Goal: Information Seeking & Learning: Check status

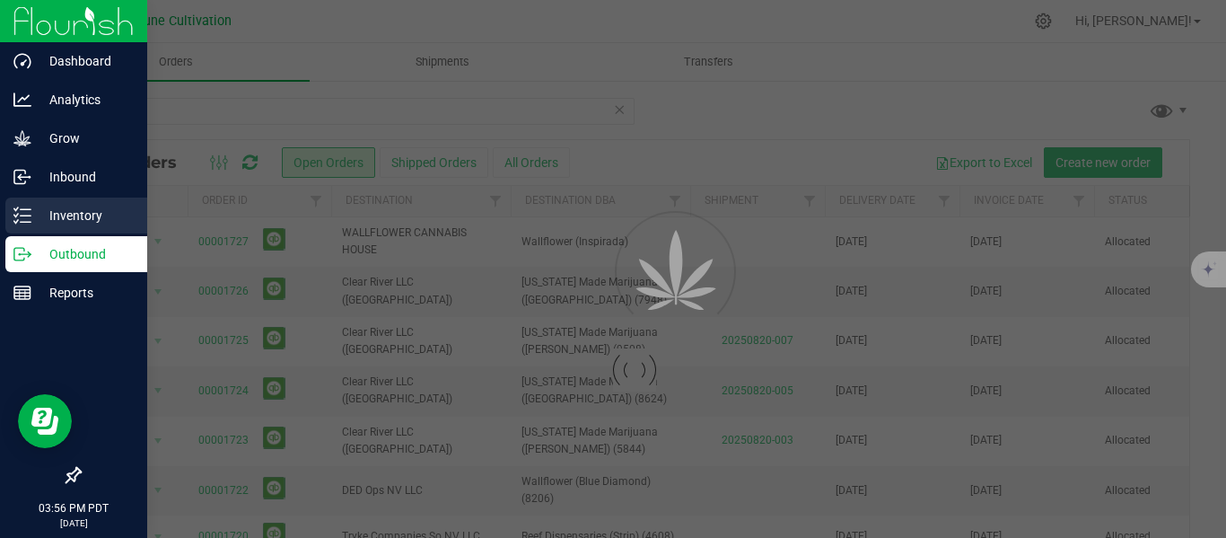
type input "21944"
click at [57, 214] on p "Inventory" at bounding box center [85, 216] width 108 height 22
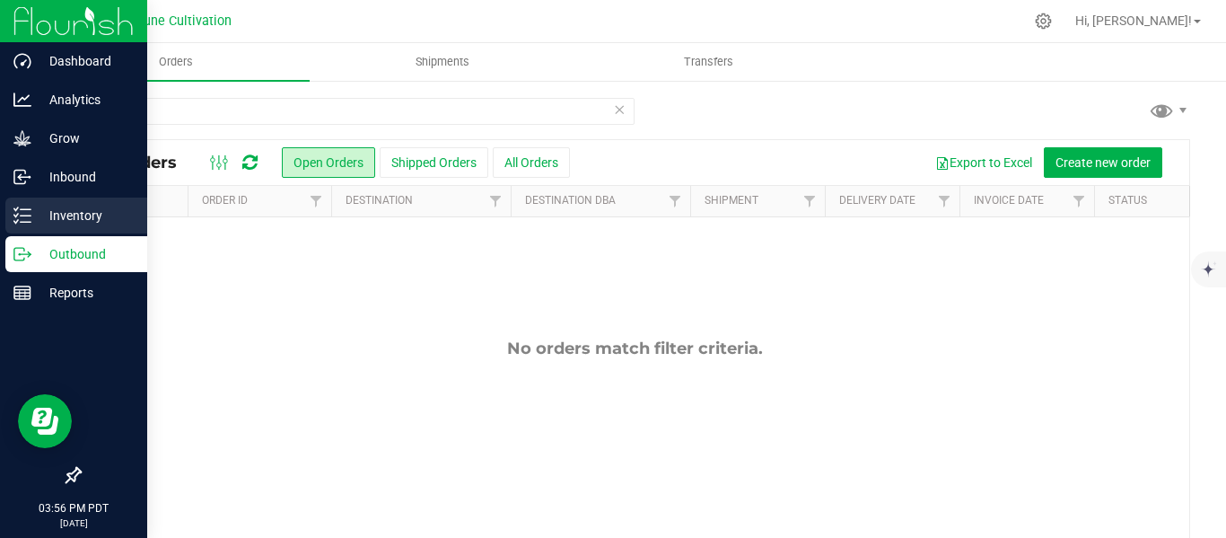
click at [59, 215] on p "Inventory" at bounding box center [85, 216] width 108 height 22
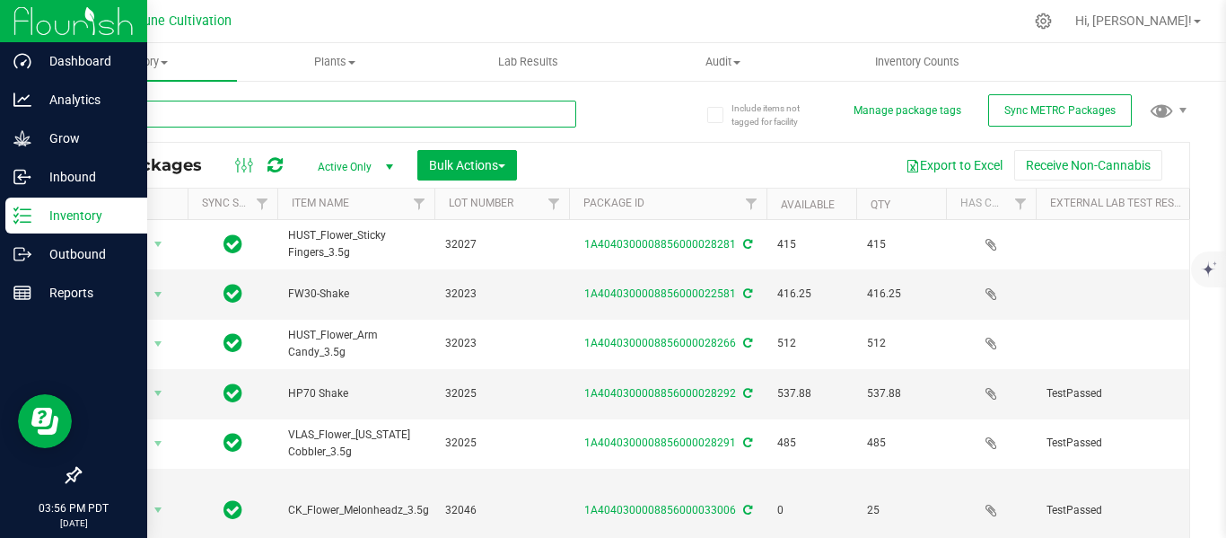
click at [371, 114] on input "text" at bounding box center [327, 114] width 497 height 27
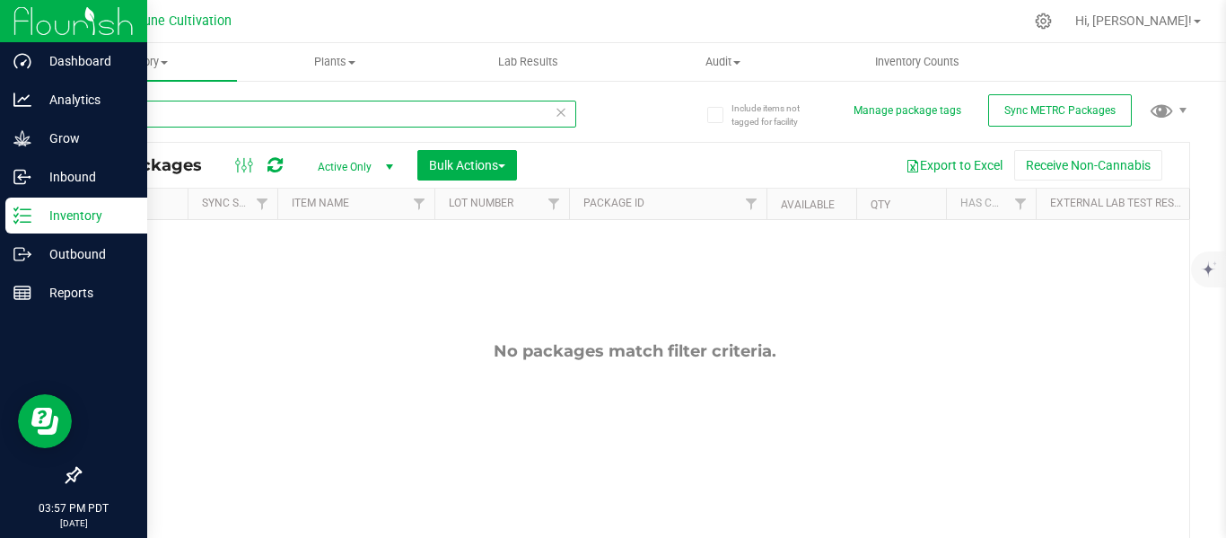
type input "21944"
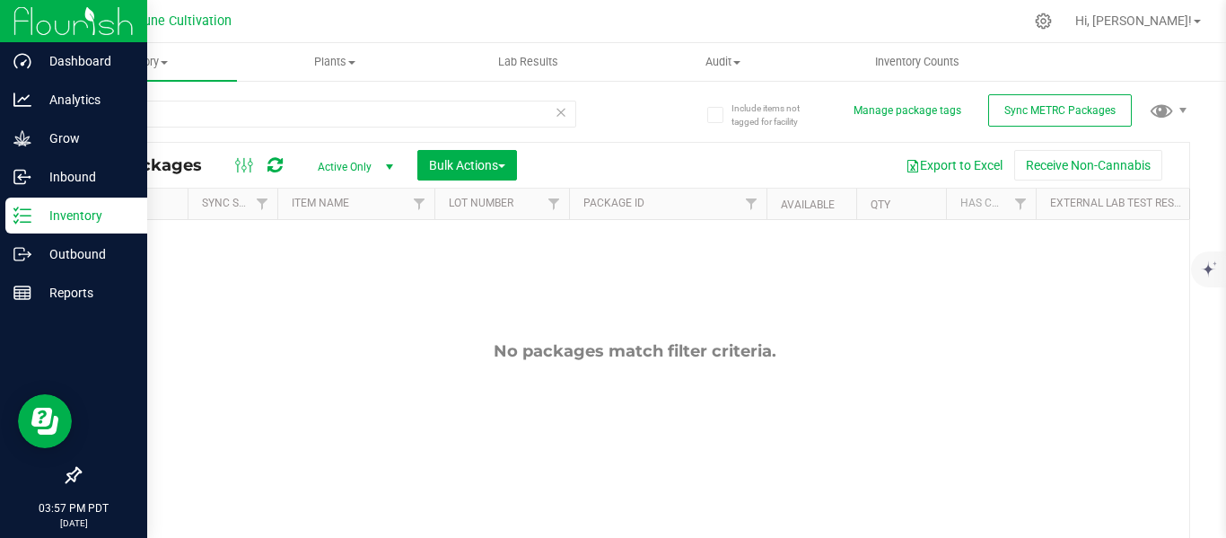
click at [390, 165] on span "select" at bounding box center [389, 167] width 14 height 14
click at [329, 273] on li "All" at bounding box center [350, 276] width 97 height 27
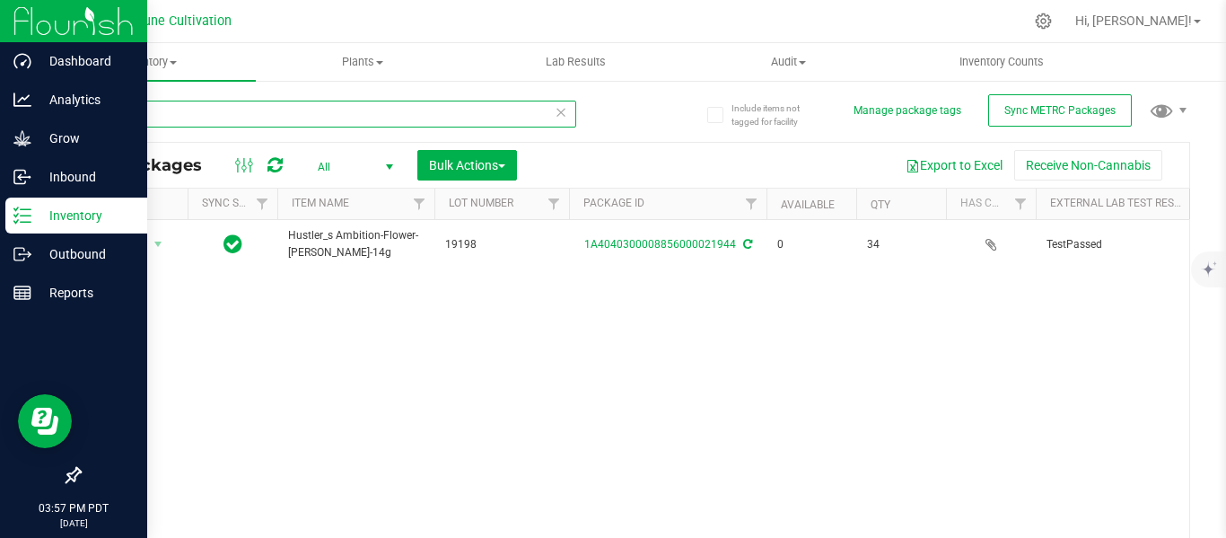
click at [155, 118] on input "21944" at bounding box center [327, 114] width 497 height 27
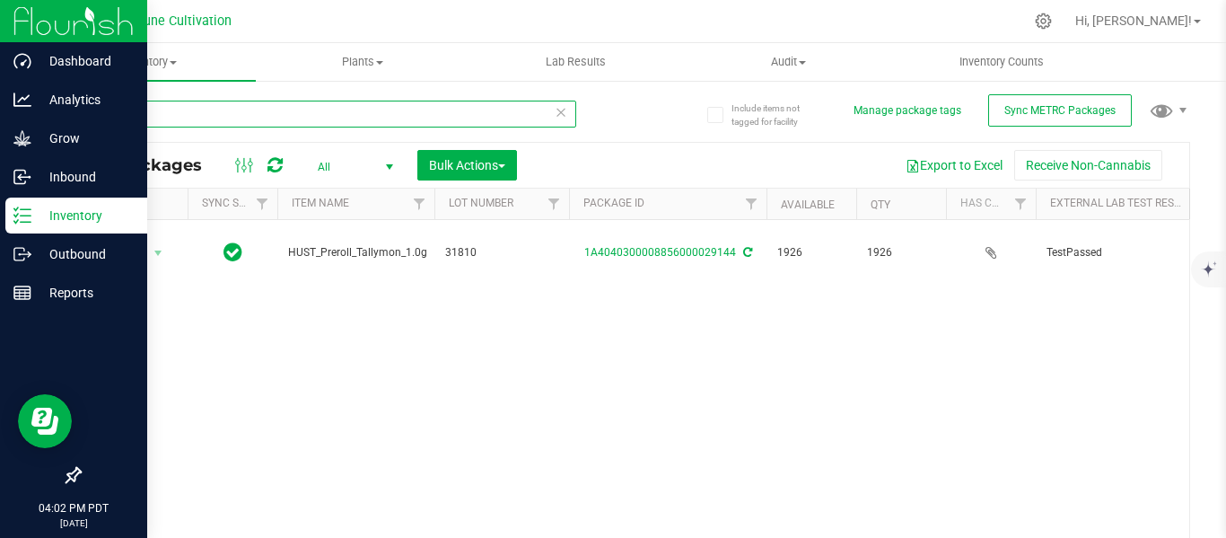
type input "29144"
click at [186, 113] on input "29144" at bounding box center [327, 114] width 497 height 27
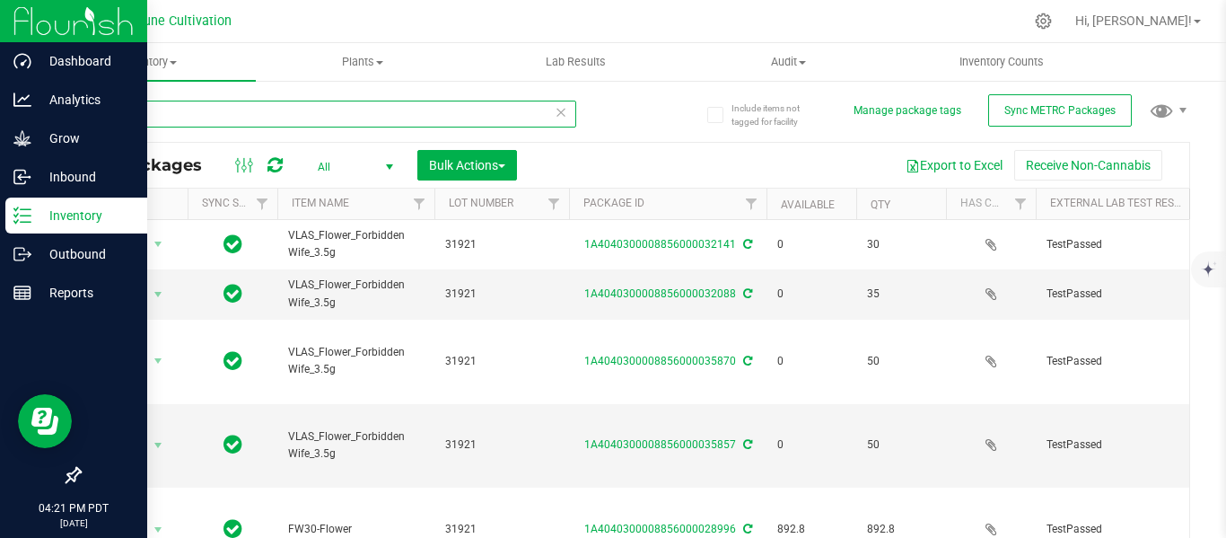
click at [223, 118] on input "31921" at bounding box center [327, 114] width 497 height 27
click at [210, 115] on input "31921" at bounding box center [327, 114] width 497 height 27
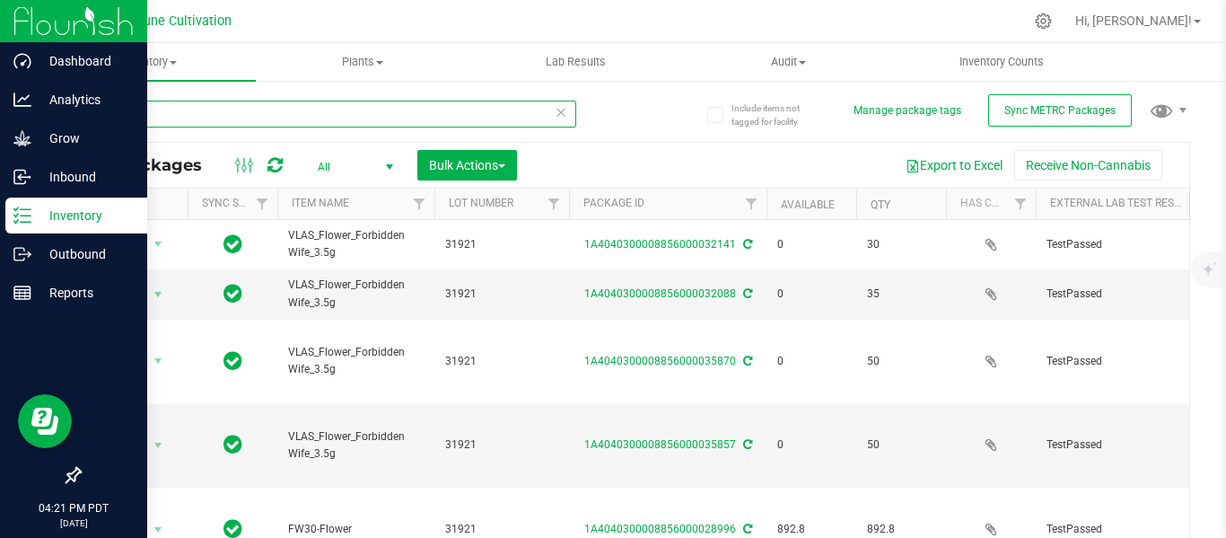
click at [210, 115] on input "31921" at bounding box center [327, 114] width 497 height 27
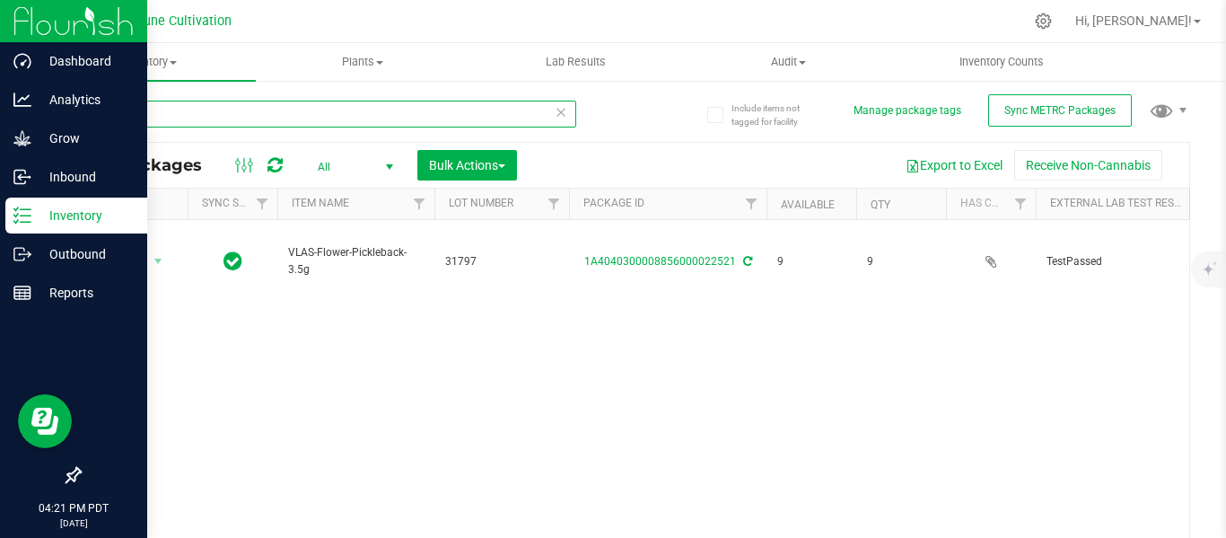
type input "2"
type input "31921"
